Goal: Task Accomplishment & Management: Manage account settings

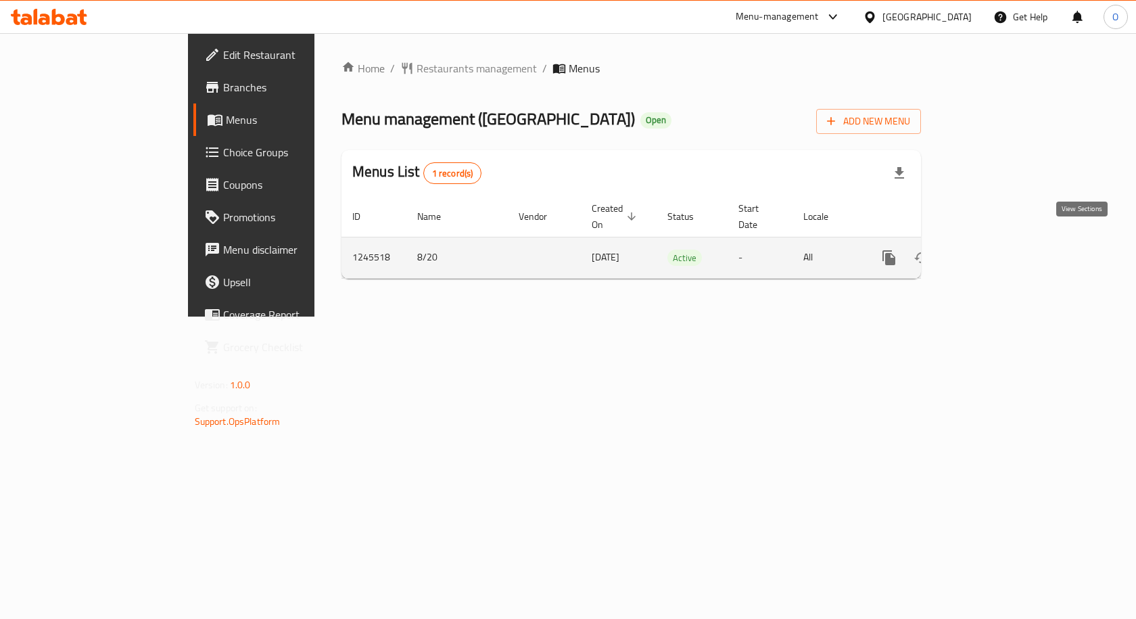
click at [995, 250] on icon "enhanced table" at bounding box center [987, 258] width 16 height 16
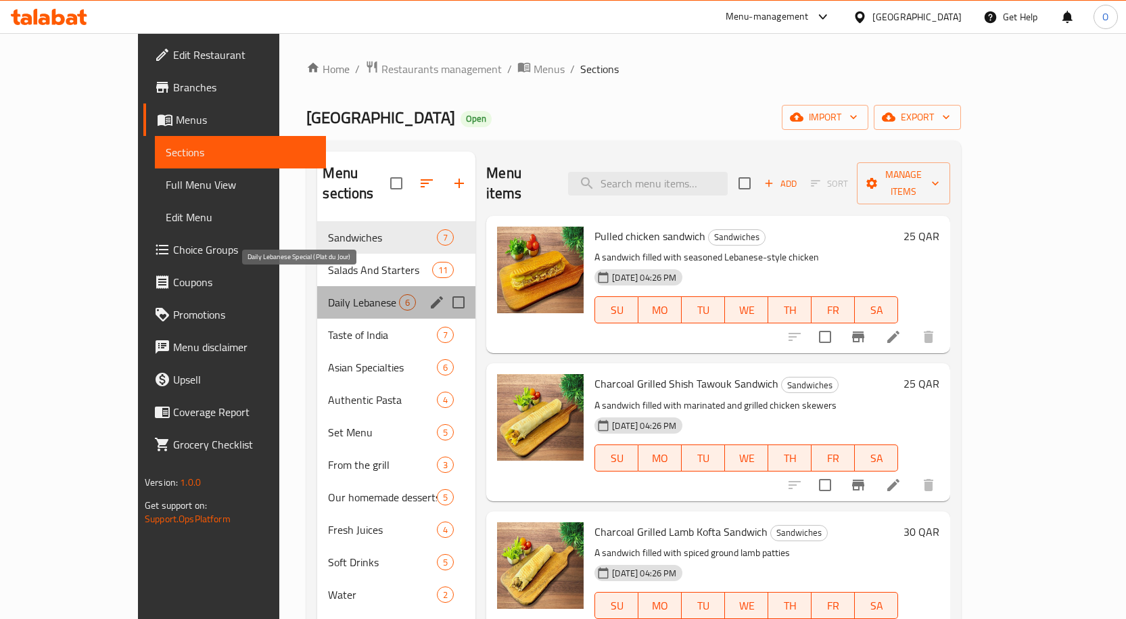
click at [328, 294] on span "Daily Lebanese Special (Plat du Jour)" at bounding box center [363, 302] width 71 height 16
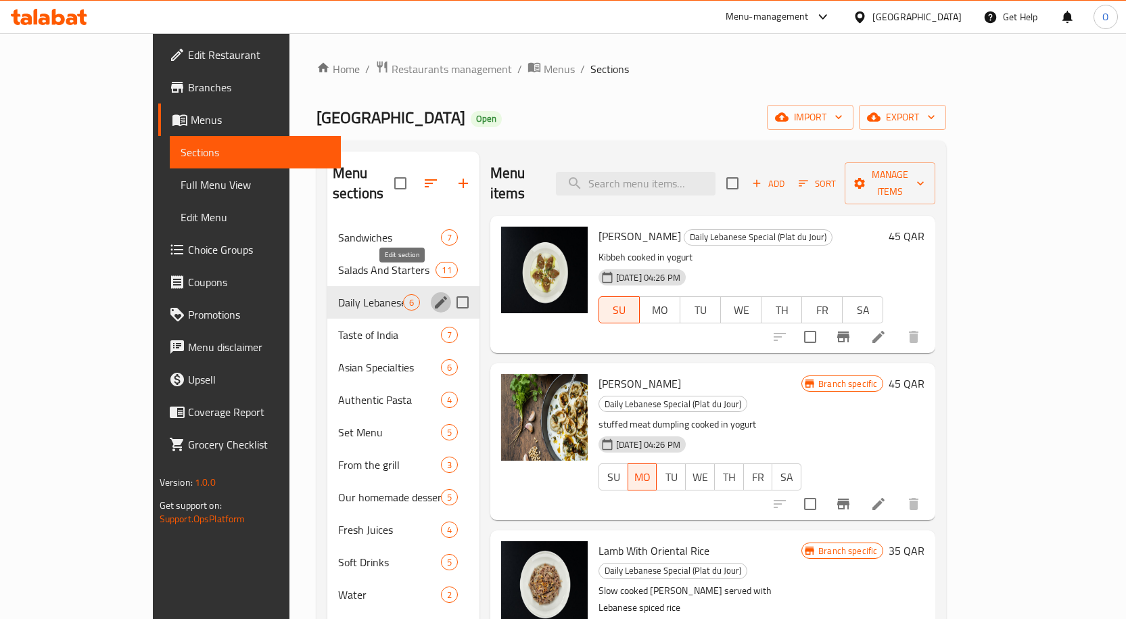
click at [433, 294] on icon "edit" at bounding box center [441, 302] width 16 height 16
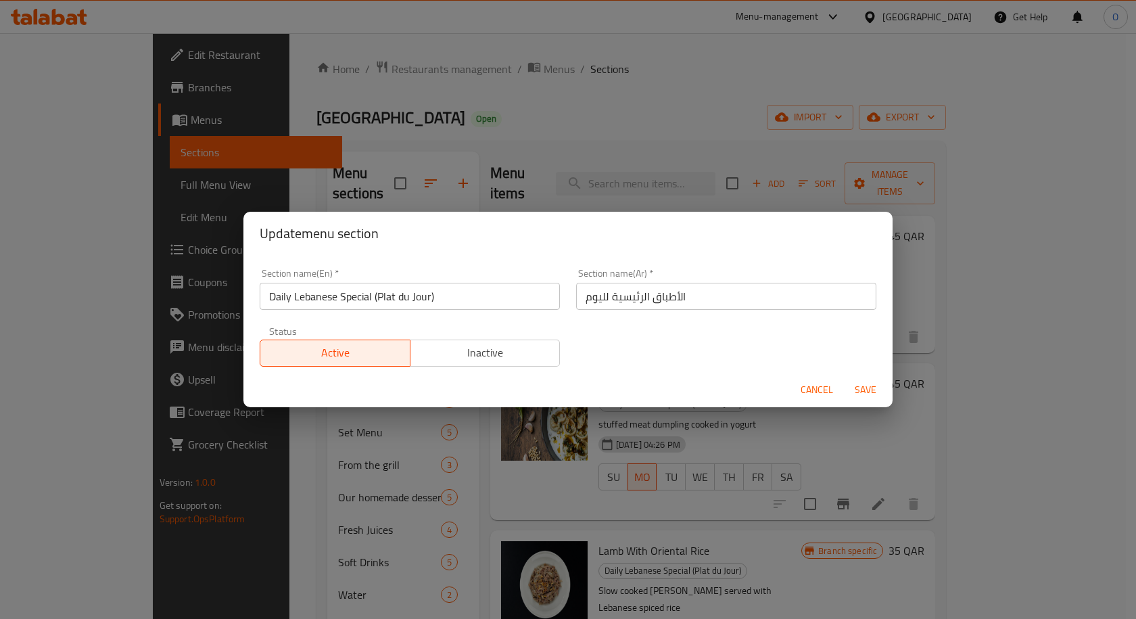
click at [807, 392] on span "Cancel" at bounding box center [817, 389] width 32 height 17
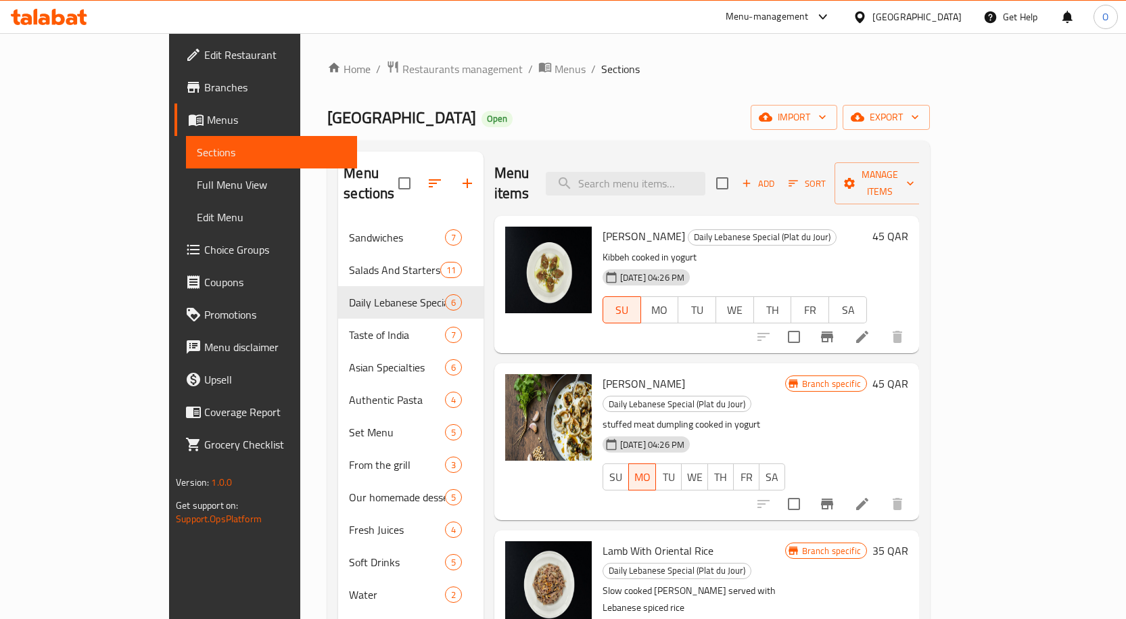
click at [197, 120] on icon at bounding box center [199, 120] width 5 height 5
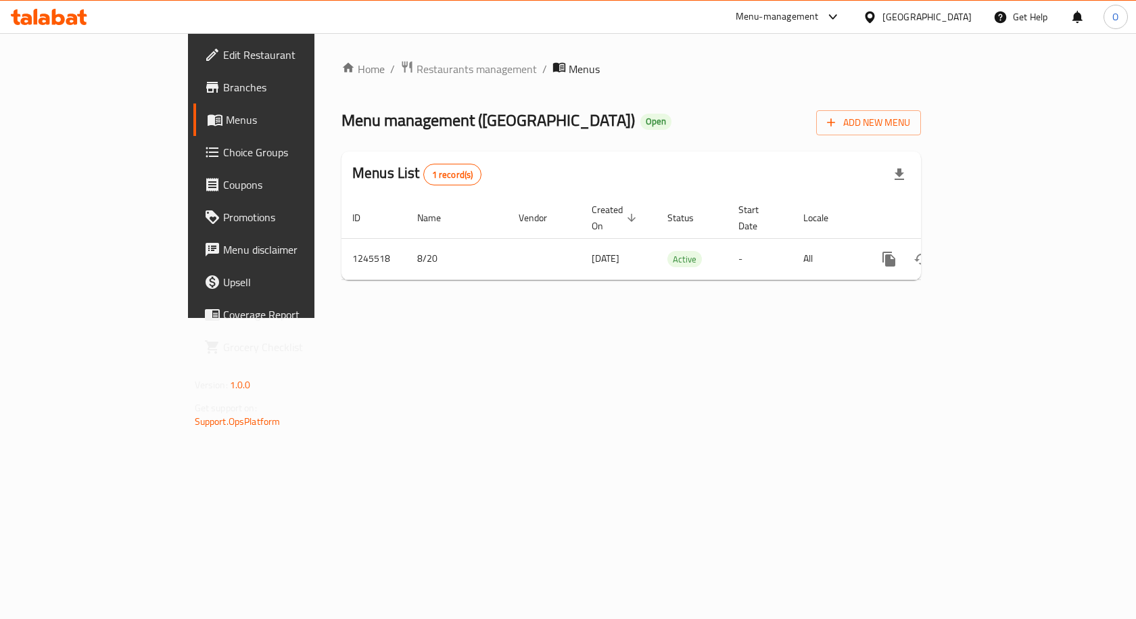
click at [223, 95] on span "Branches" at bounding box center [295, 87] width 144 height 16
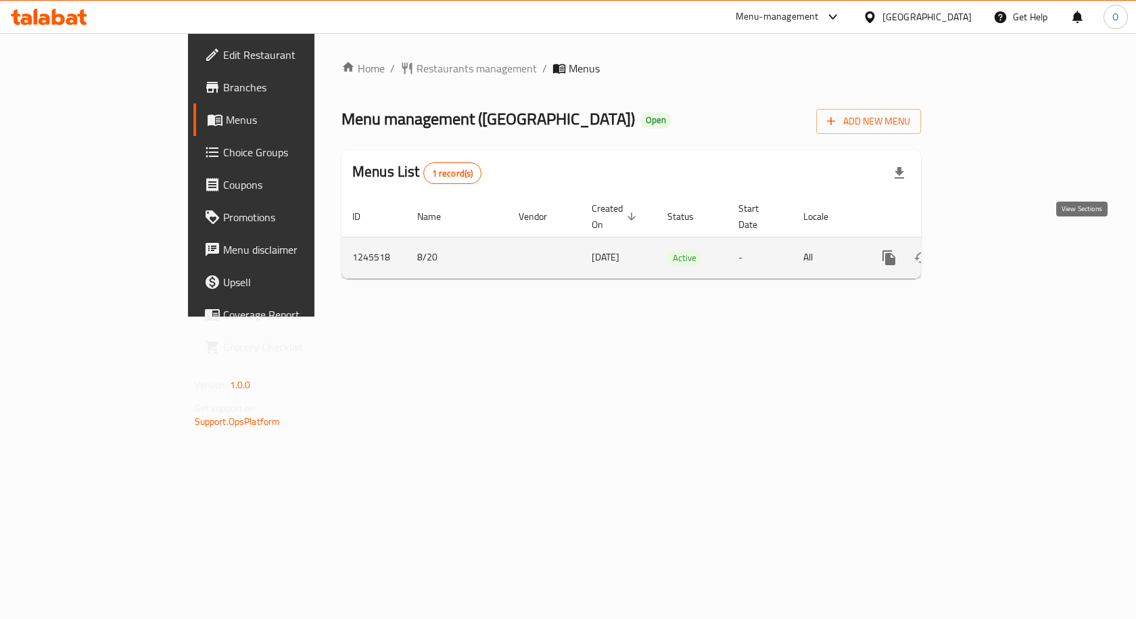
click at [995, 250] on icon "enhanced table" at bounding box center [987, 258] width 16 height 16
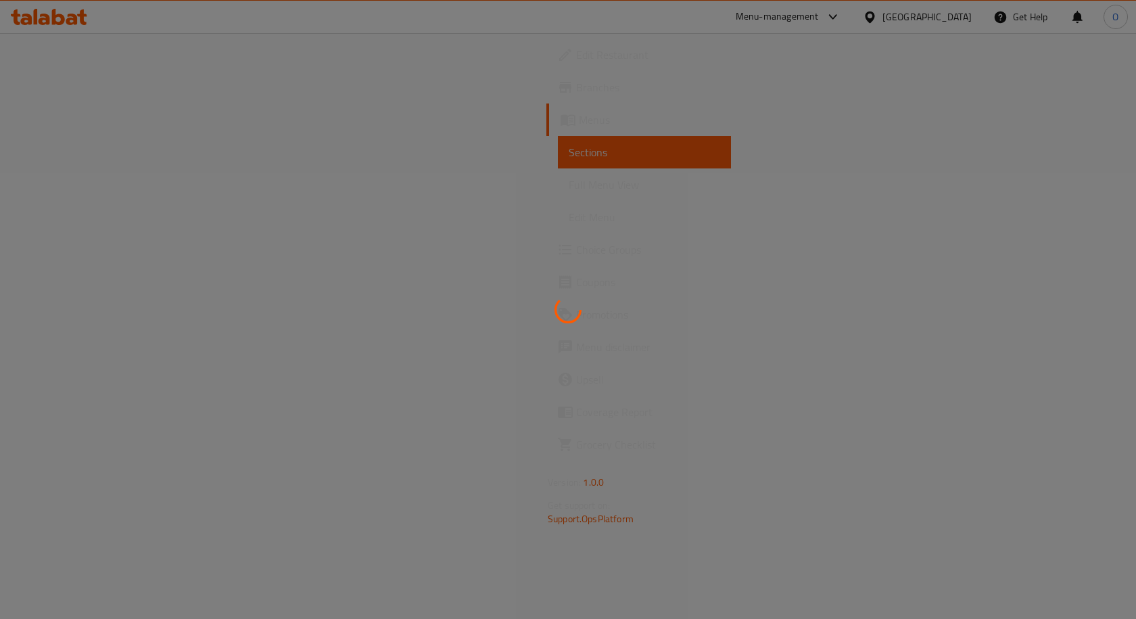
click at [388, 333] on div at bounding box center [568, 309] width 1136 height 619
drag, startPoint x: 509, startPoint y: 394, endPoint x: 558, endPoint y: 375, distance: 52.0
click at [512, 390] on div at bounding box center [568, 309] width 1136 height 619
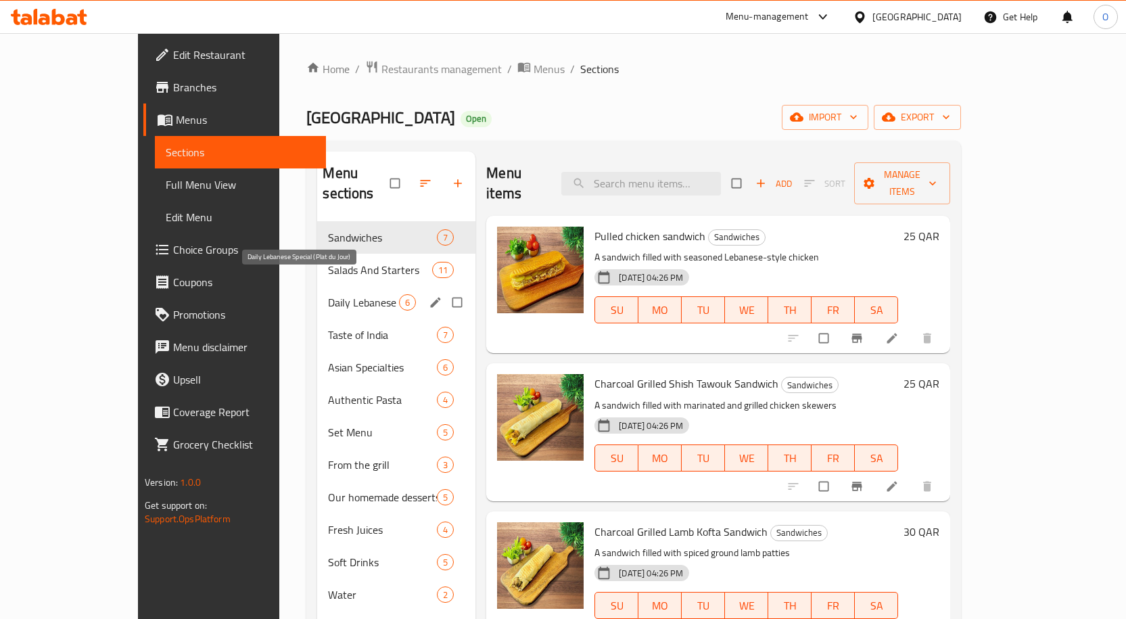
click at [328, 294] on span "Daily Lebanese Special (Plat du Jour)" at bounding box center [363, 302] width 71 height 16
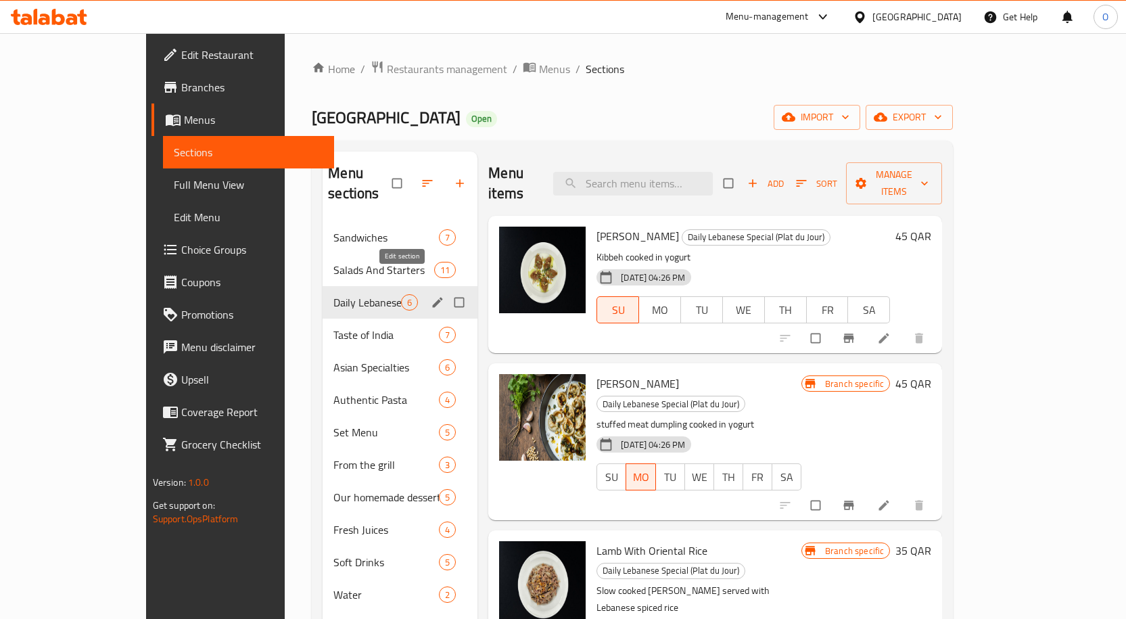
click at [431, 296] on icon "edit" at bounding box center [438, 303] width 14 height 14
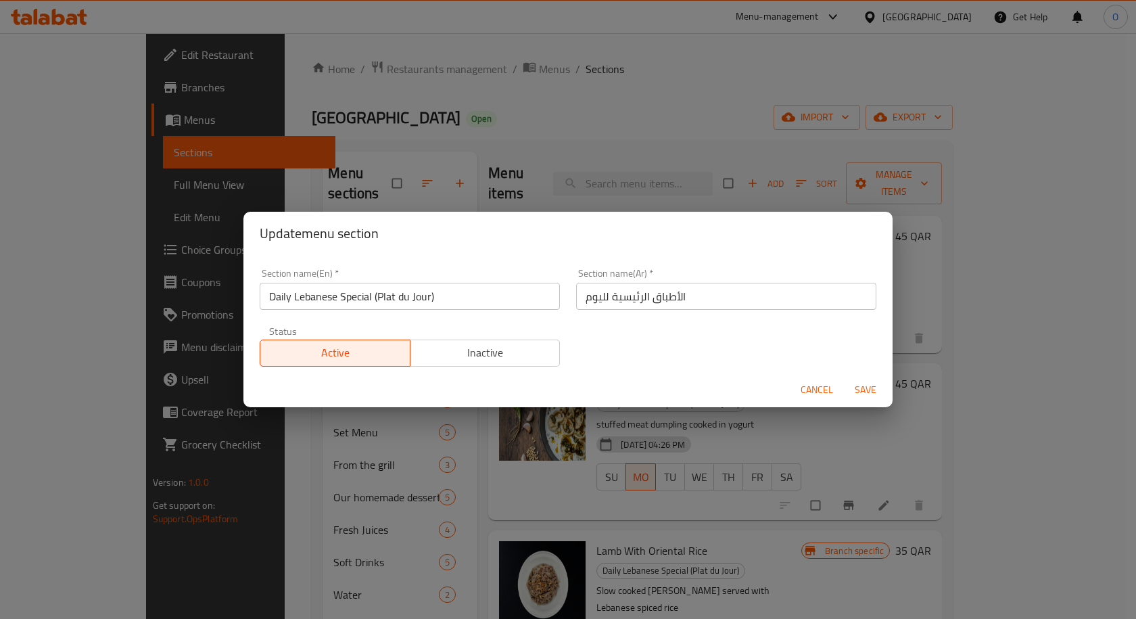
click at [460, 352] on span "Inactive" at bounding box center [485, 353] width 139 height 20
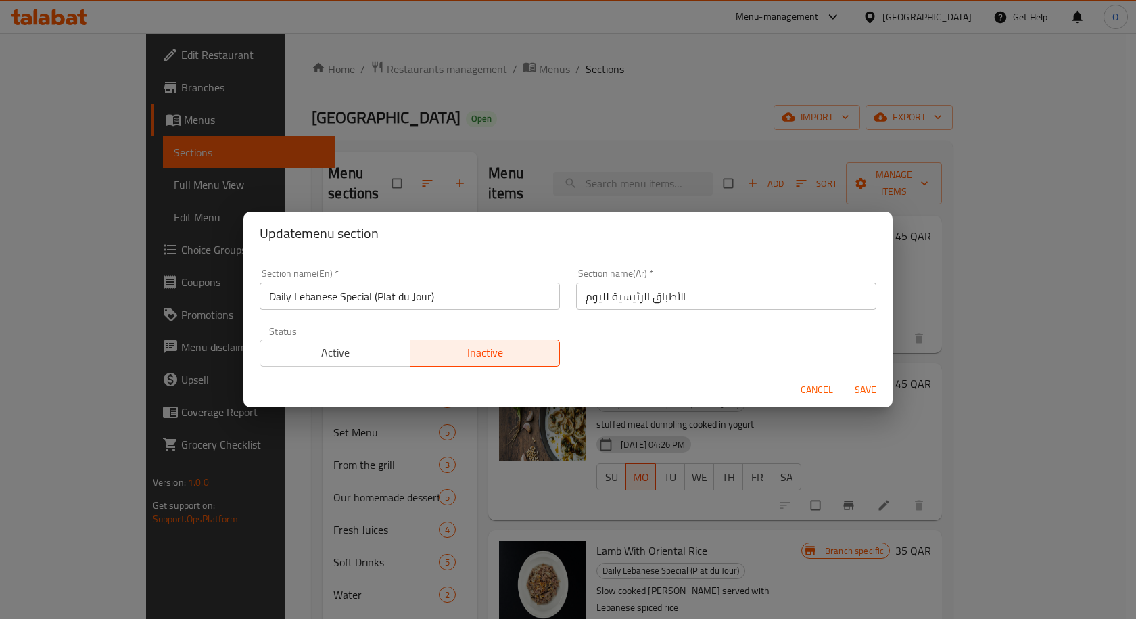
click at [864, 391] on span "Save" at bounding box center [865, 389] width 32 height 17
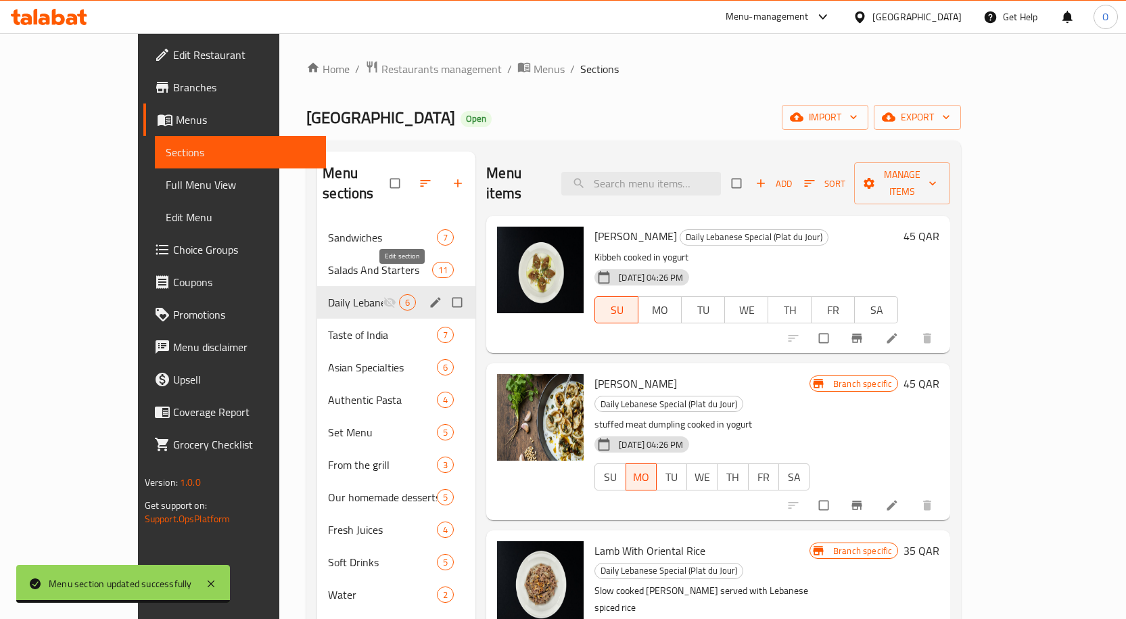
click at [429, 296] on icon "edit" at bounding box center [436, 303] width 14 height 14
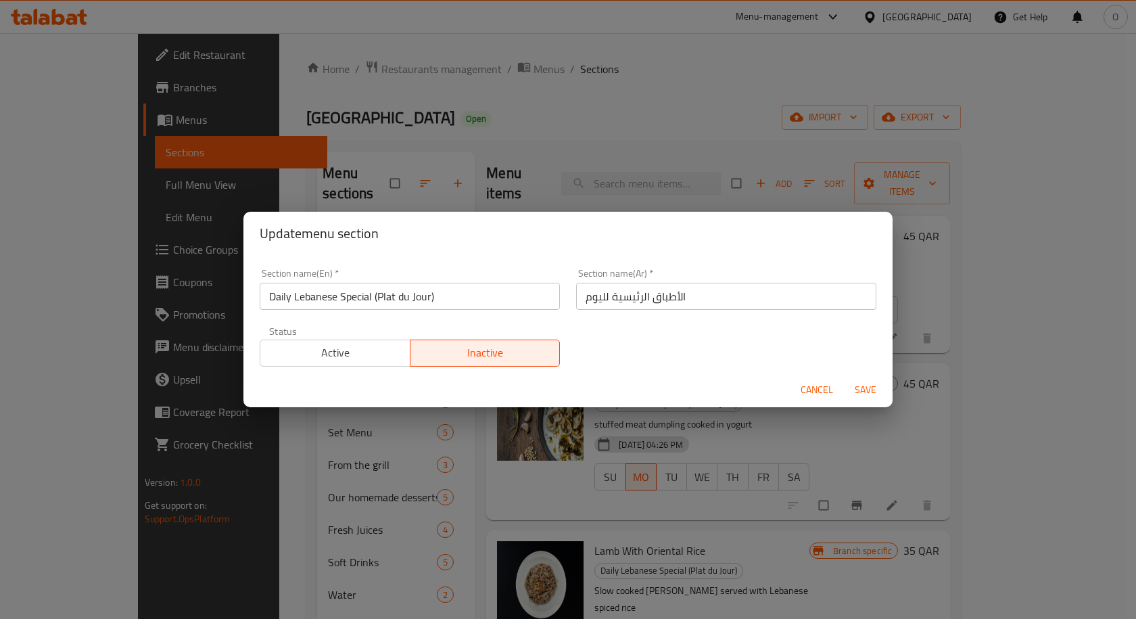
click at [316, 350] on span "Active" at bounding box center [335, 353] width 139 height 20
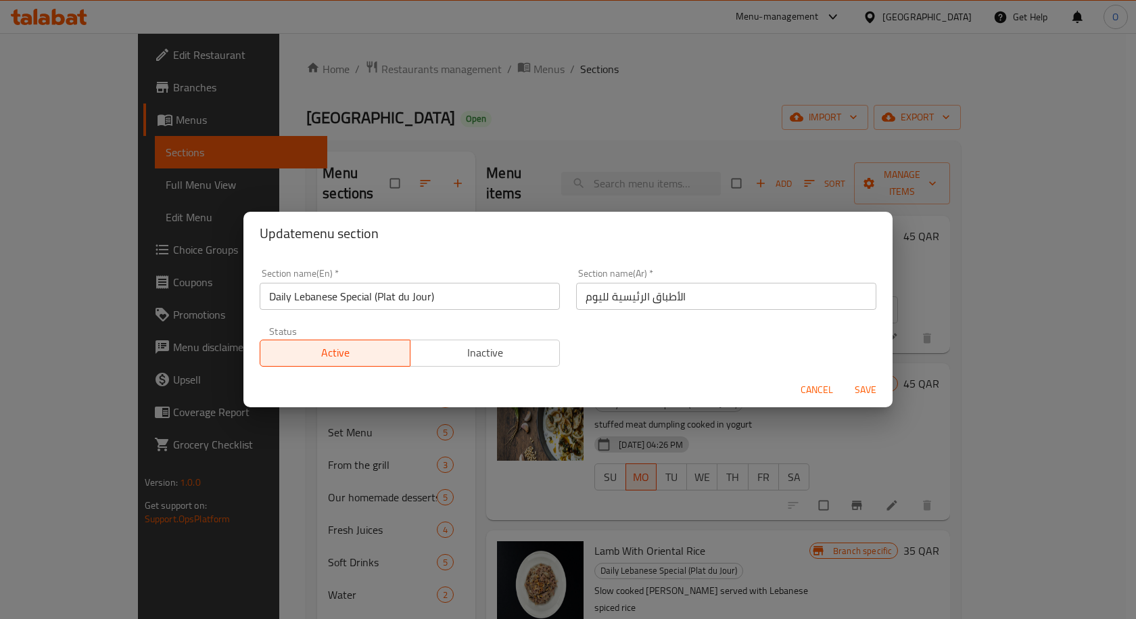
click at [866, 388] on span "Save" at bounding box center [865, 389] width 32 height 17
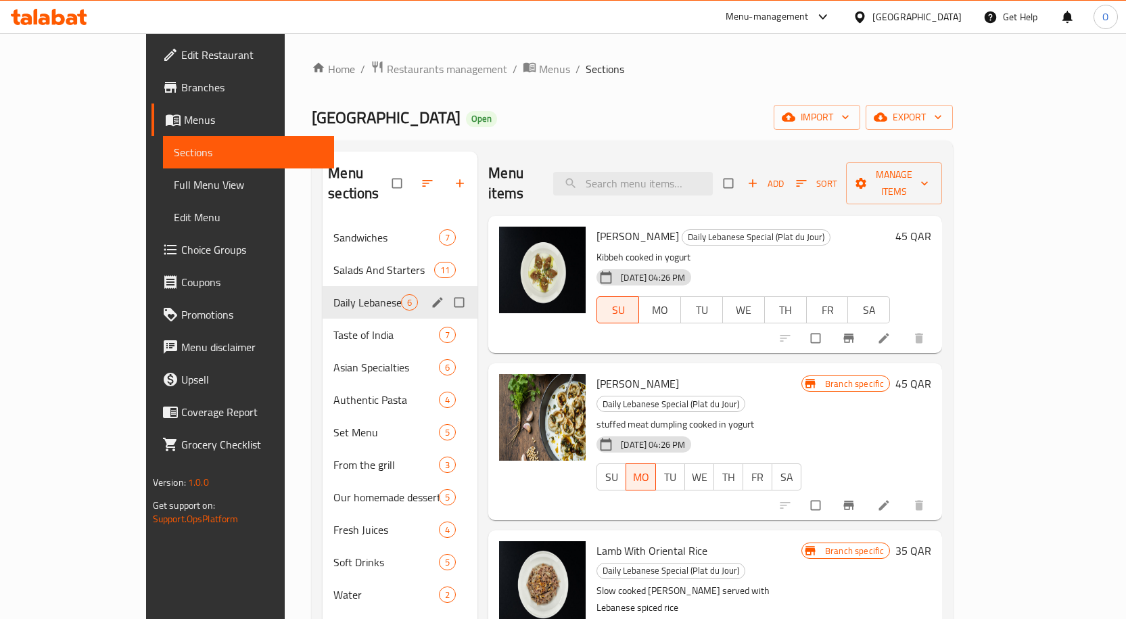
click at [446, 289] on input "Menu sections" at bounding box center [460, 302] width 28 height 26
checkbox input "true"
click at [407, 177] on icon "button" at bounding box center [414, 184] width 14 height 14
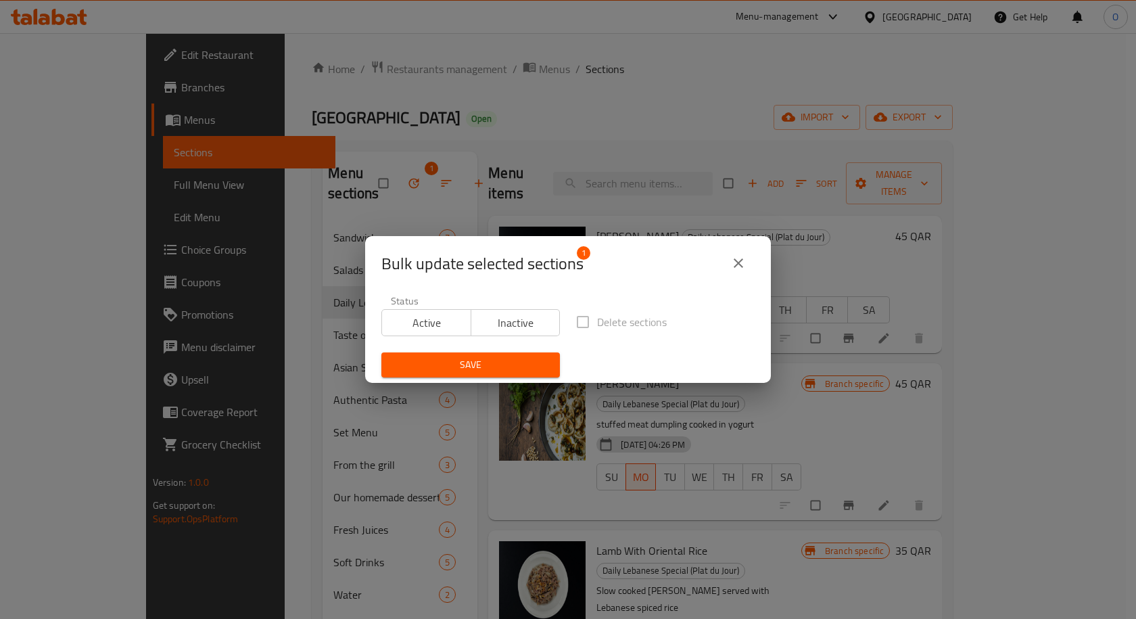
click at [429, 325] on span "Active" at bounding box center [427, 323] width 78 height 20
click at [479, 365] on span "Save" at bounding box center [470, 364] width 157 height 17
